Goal: Check status: Check status

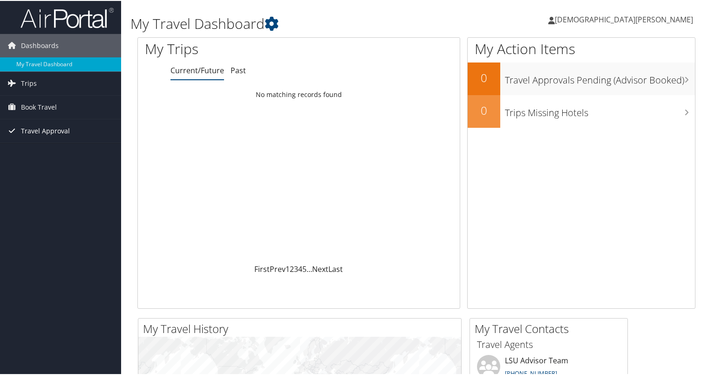
click at [51, 128] on span "Travel Approval" at bounding box center [45, 129] width 49 height 23
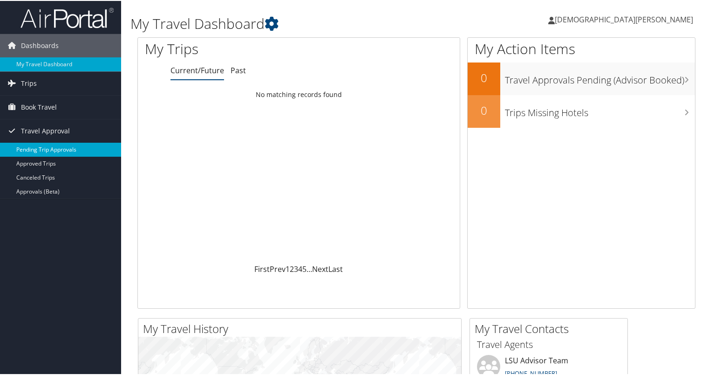
click at [56, 147] on link "Pending Trip Approvals" at bounding box center [60, 149] width 121 height 14
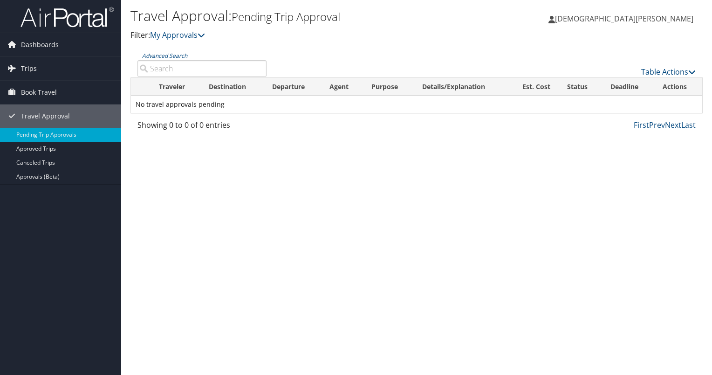
click at [648, 18] on span "[DEMOGRAPHIC_DATA][PERSON_NAME]" at bounding box center [624, 19] width 138 height 10
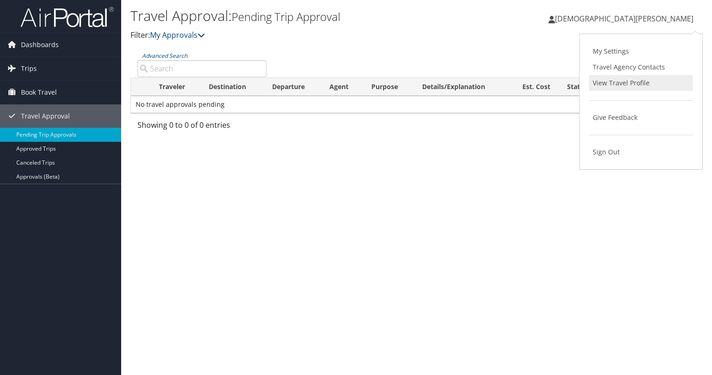
click at [635, 83] on link "View Travel Profile" at bounding box center [641, 83] width 104 height 16
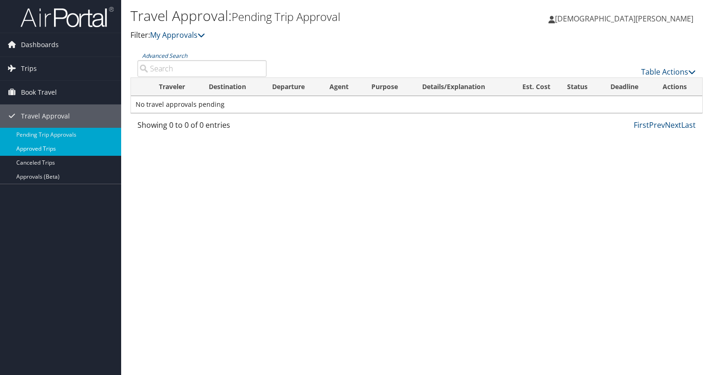
click at [44, 151] on link "Approved Trips" at bounding box center [60, 149] width 121 height 14
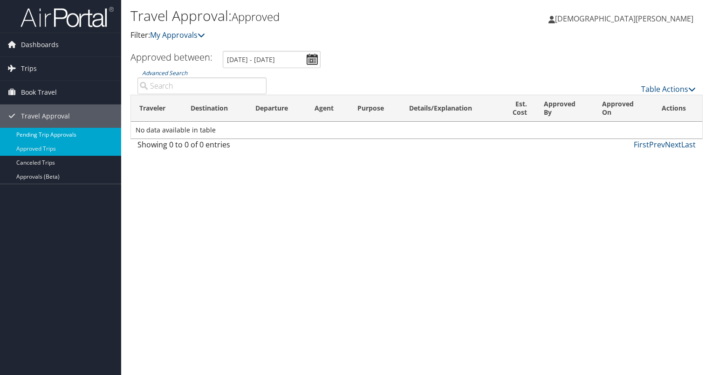
click at [51, 135] on link "Pending Trip Approvals" at bounding box center [60, 135] width 121 height 14
